Goal: Information Seeking & Learning: Check status

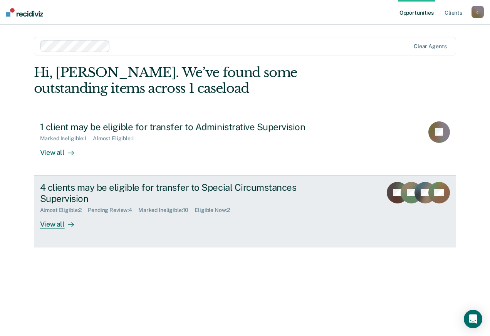
click at [200, 207] on div "Almost Eligible : 2 Pending Review : 4 Marked Ineligible : 10 Eligible Now : 2" at bounding box center [175, 209] width 271 height 10
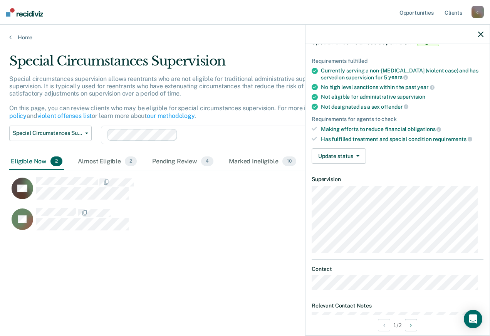
scroll to position [99, 0]
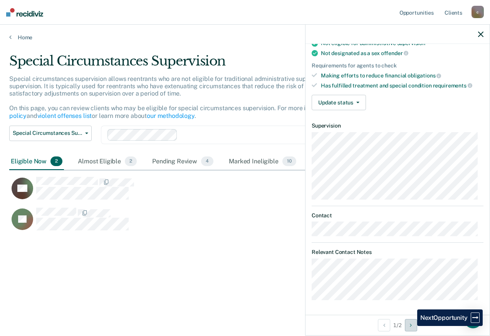
click at [412, 326] on icon "Next Opportunity" at bounding box center [411, 325] width 2 height 5
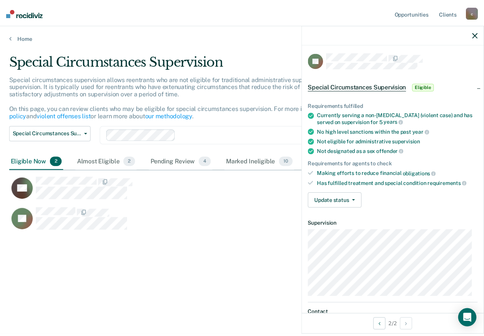
scroll to position [0, 0]
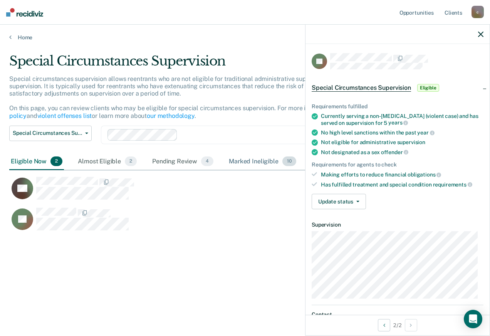
click at [245, 160] on div "Marked Ineligible 10" at bounding box center [262, 161] width 70 height 17
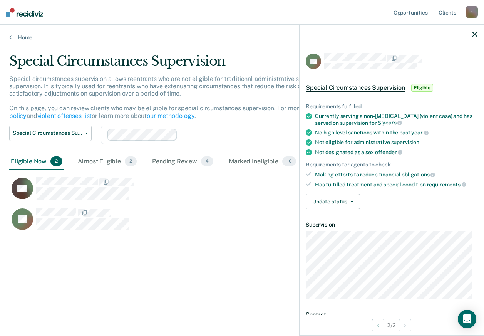
scroll to position [6, 6]
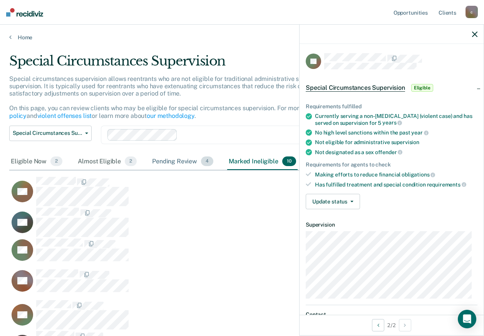
click at [187, 165] on div "Pending Review 4" at bounding box center [183, 161] width 64 height 17
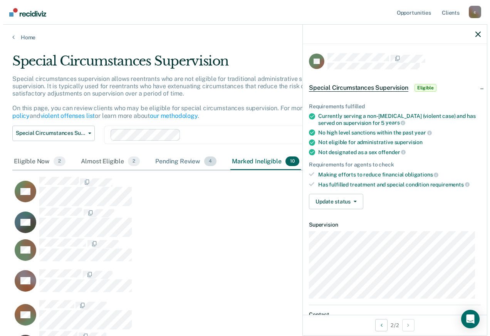
scroll to position [239, 460]
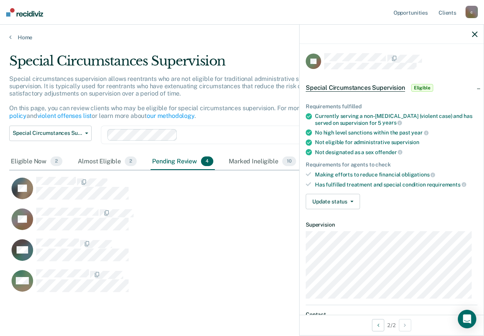
click at [35, 15] on img at bounding box center [24, 12] width 37 height 8
